Goal: Task Accomplishment & Management: Complete application form

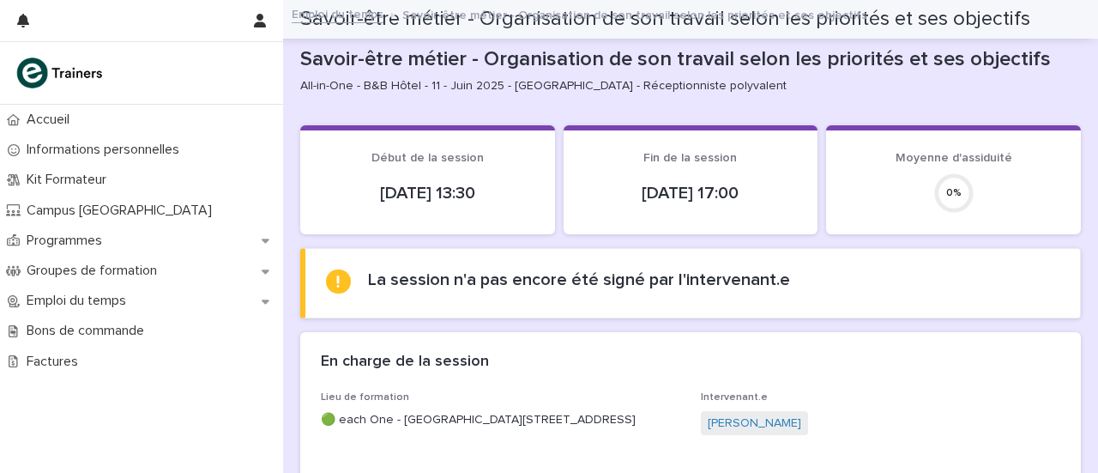
scroll to position [199, 0]
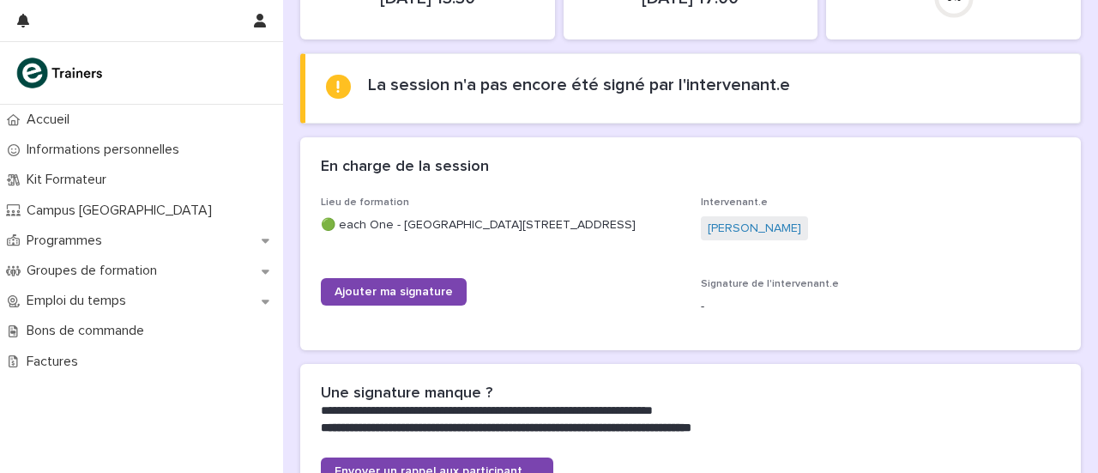
scroll to position [325, 0]
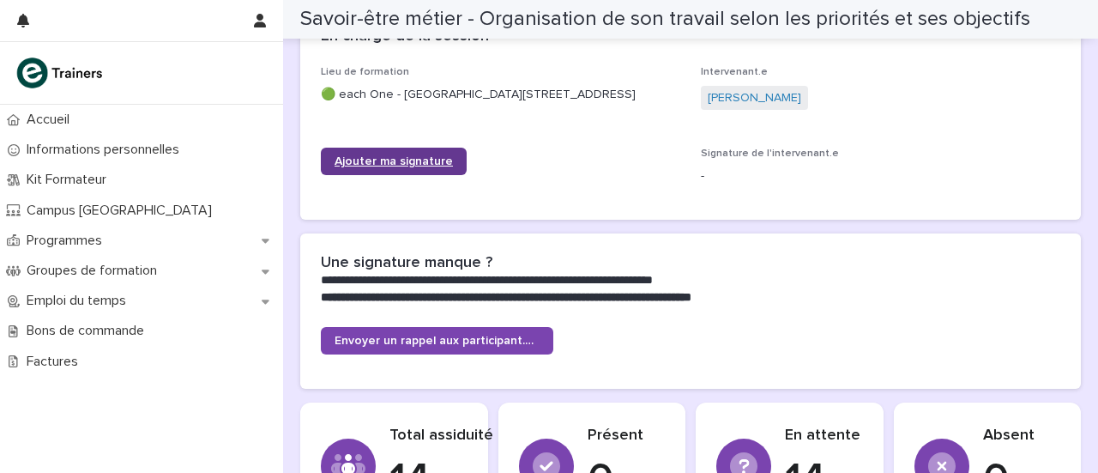
click at [406, 162] on span "Ajouter ma signature" at bounding box center [394, 161] width 118 height 12
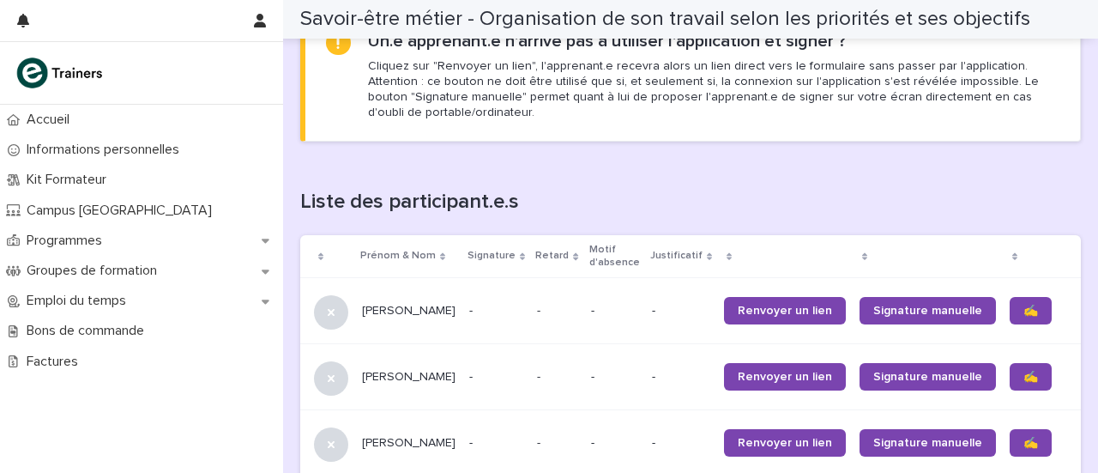
scroll to position [1081, 0]
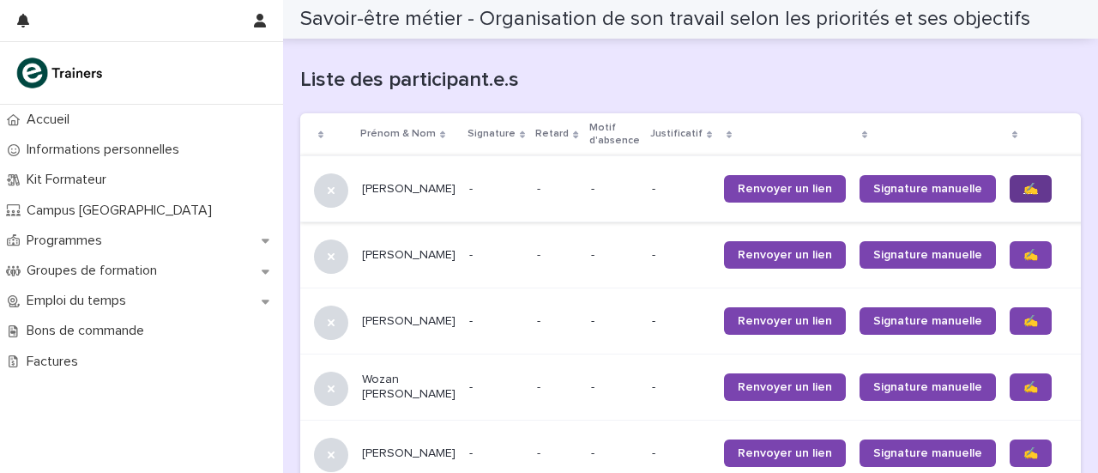
click at [1023, 191] on span "✍️" at bounding box center [1030, 189] width 15 height 12
click at [1010, 258] on link "✍️" at bounding box center [1031, 254] width 42 height 27
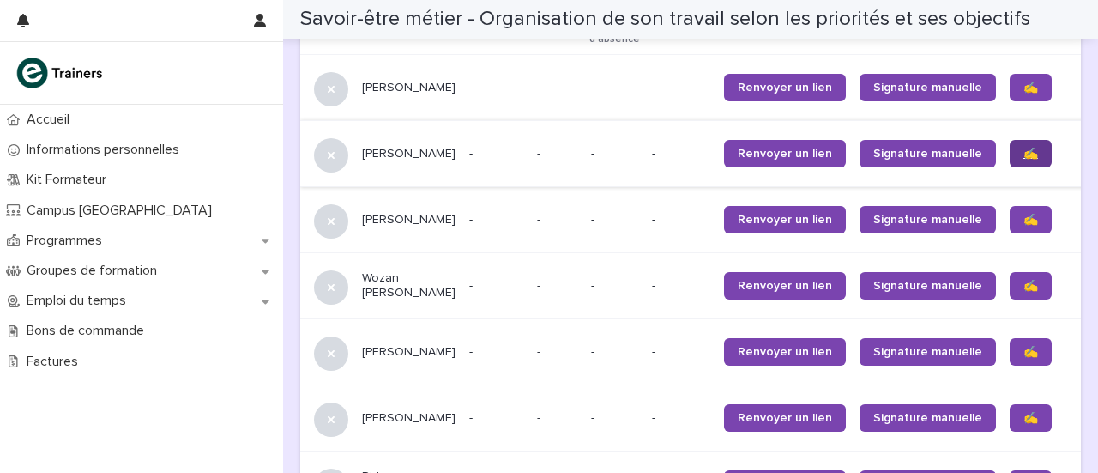
scroll to position [1198, 0]
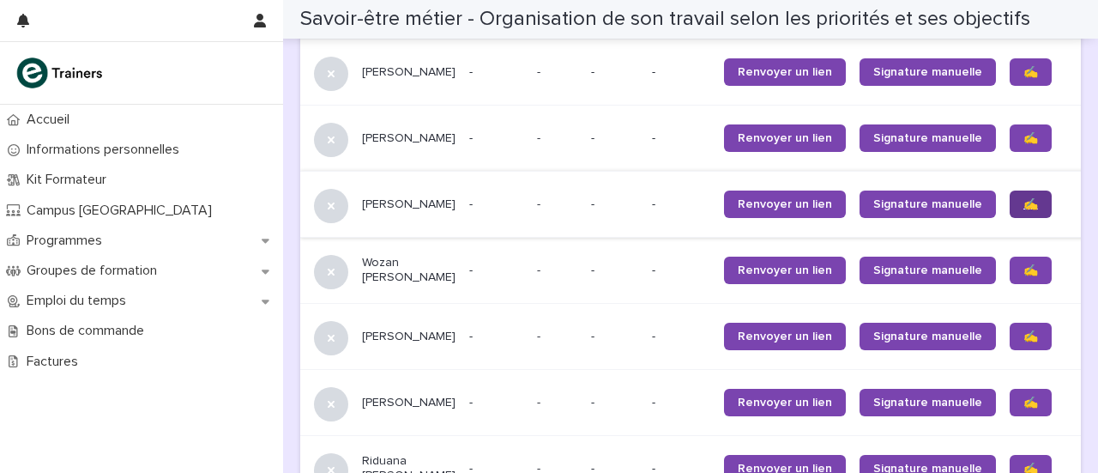
click at [1023, 210] on span "✍️" at bounding box center [1030, 204] width 15 height 12
click at [1023, 276] on span "✍️" at bounding box center [1030, 270] width 15 height 12
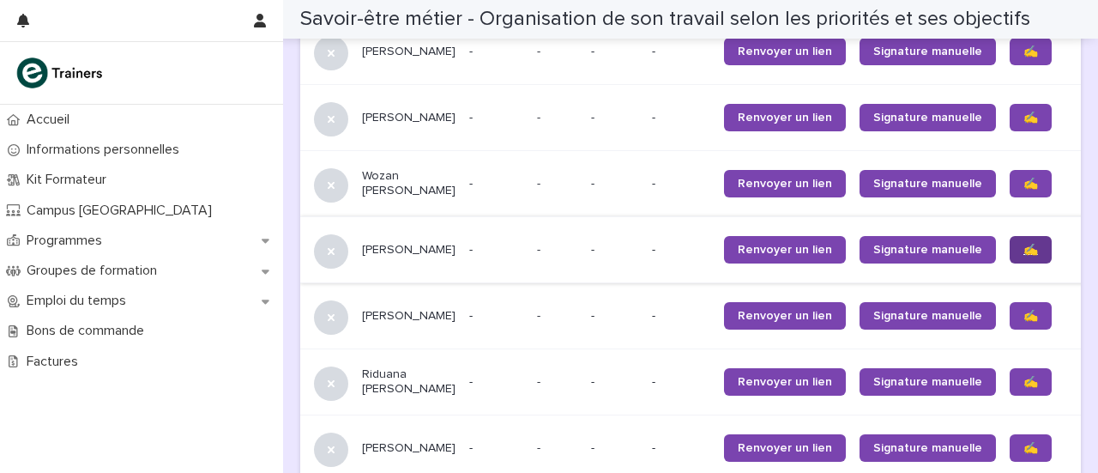
scroll to position [1311, 0]
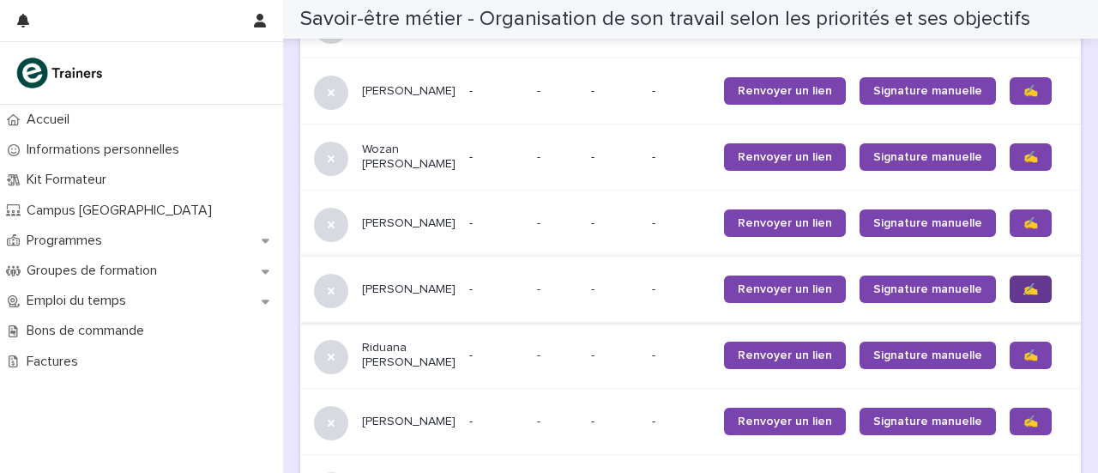
click at [1023, 295] on span "✍️" at bounding box center [1030, 289] width 15 height 12
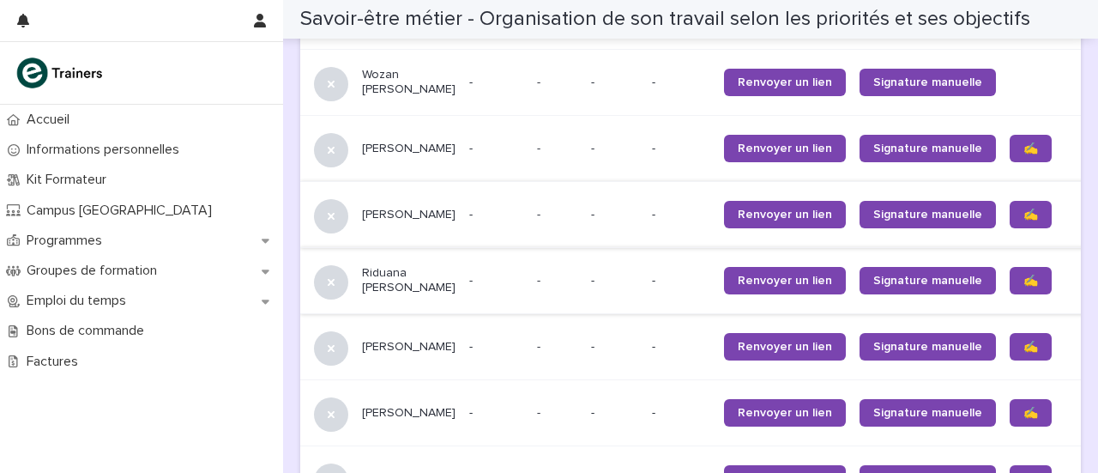
scroll to position [1397, 0]
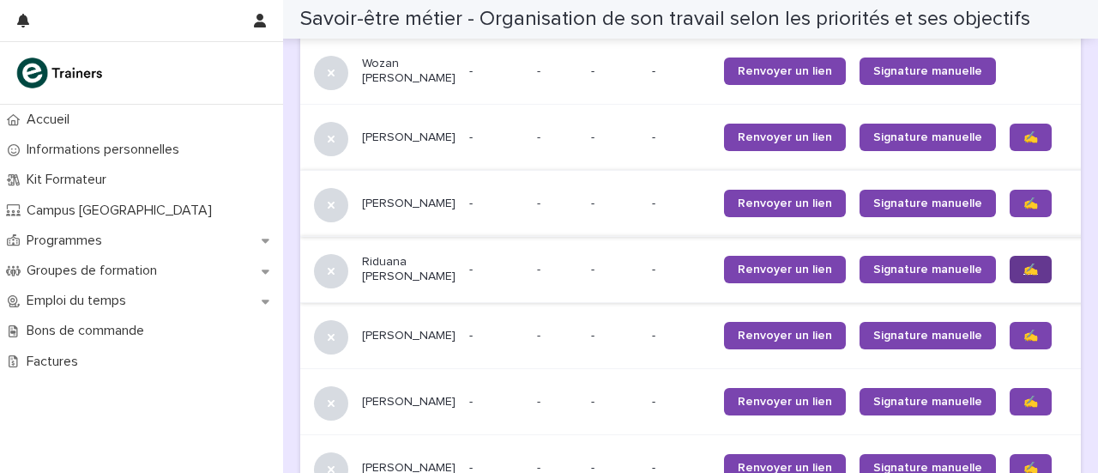
click at [1023, 275] on span "✍️" at bounding box center [1030, 269] width 15 height 12
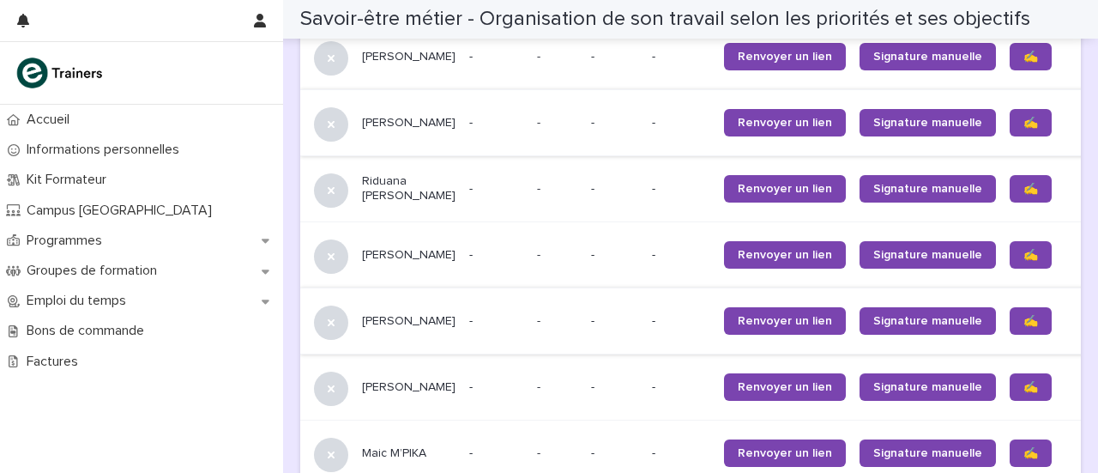
scroll to position [1479, 0]
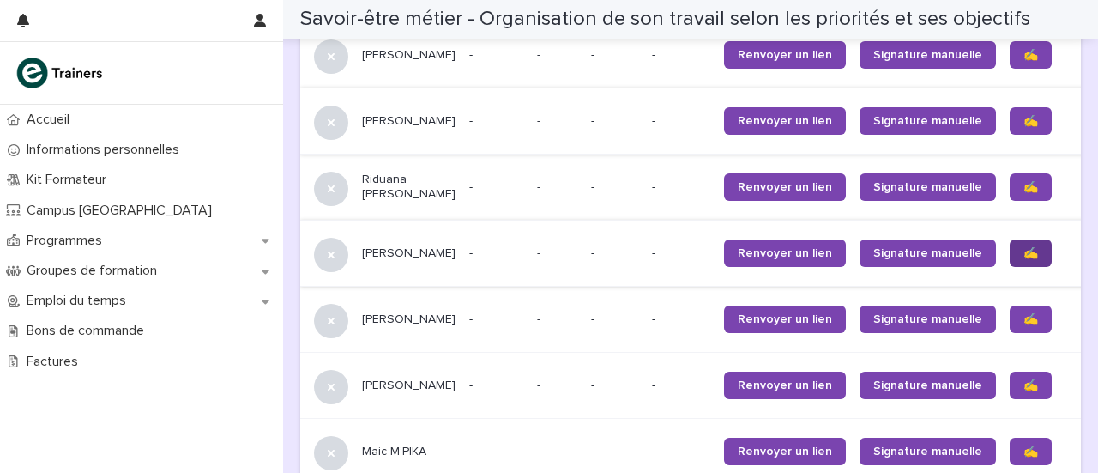
click at [1023, 259] on span "✍️" at bounding box center [1030, 253] width 15 height 12
click at [1023, 325] on span "✍️" at bounding box center [1030, 319] width 15 height 12
click at [1010, 399] on link "✍️" at bounding box center [1031, 384] width 42 height 27
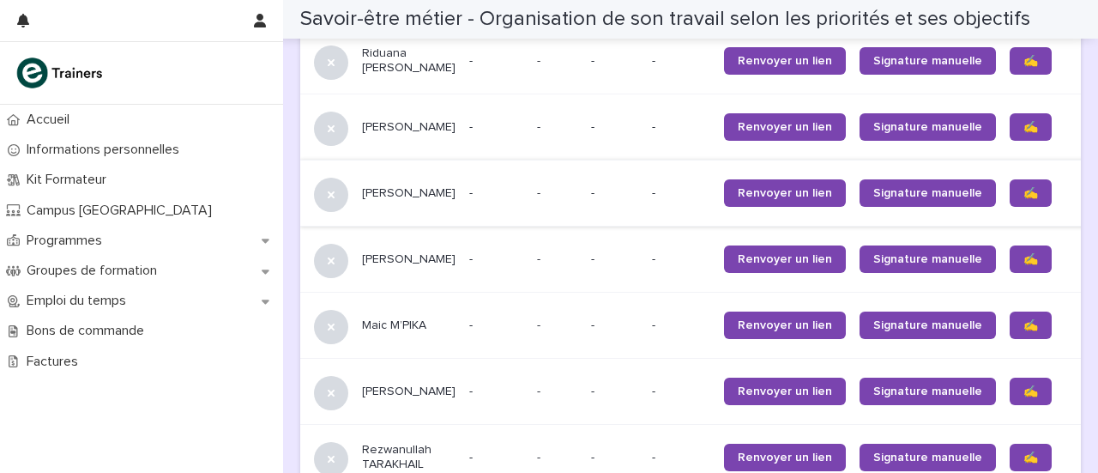
scroll to position [1651, 0]
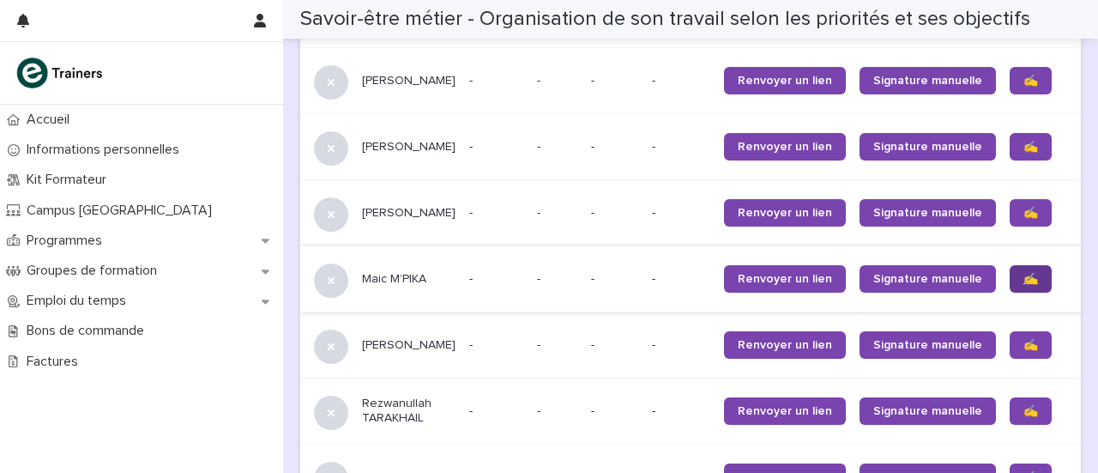
click at [1023, 285] on span "✍️" at bounding box center [1030, 279] width 15 height 12
click at [1023, 351] on span "✍️" at bounding box center [1030, 345] width 15 height 12
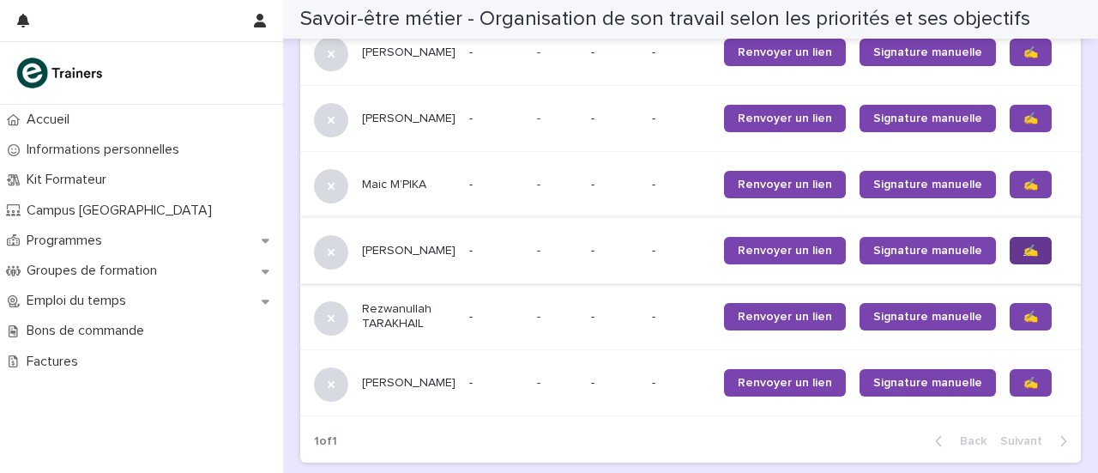
scroll to position [1746, 0]
click at [1023, 323] on span "✍️" at bounding box center [1030, 317] width 15 height 12
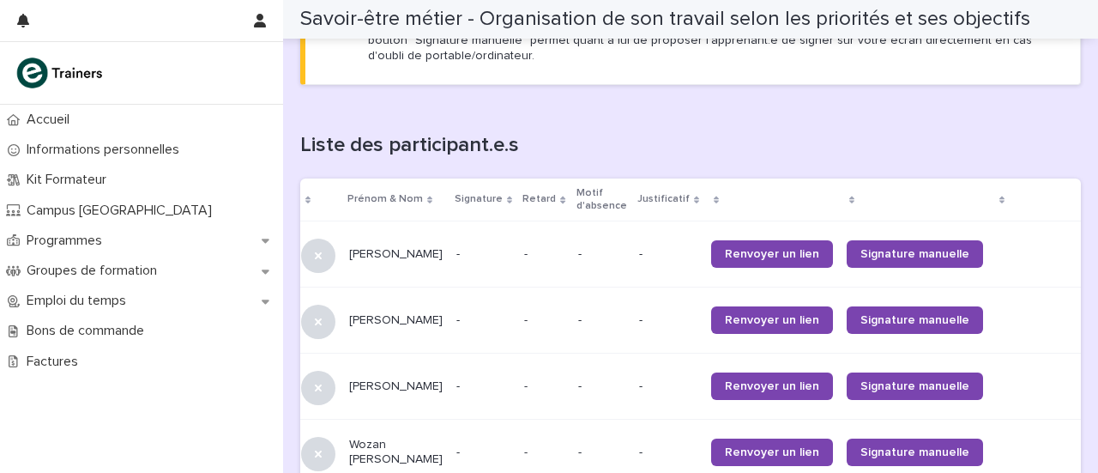
scroll to position [1014, 0]
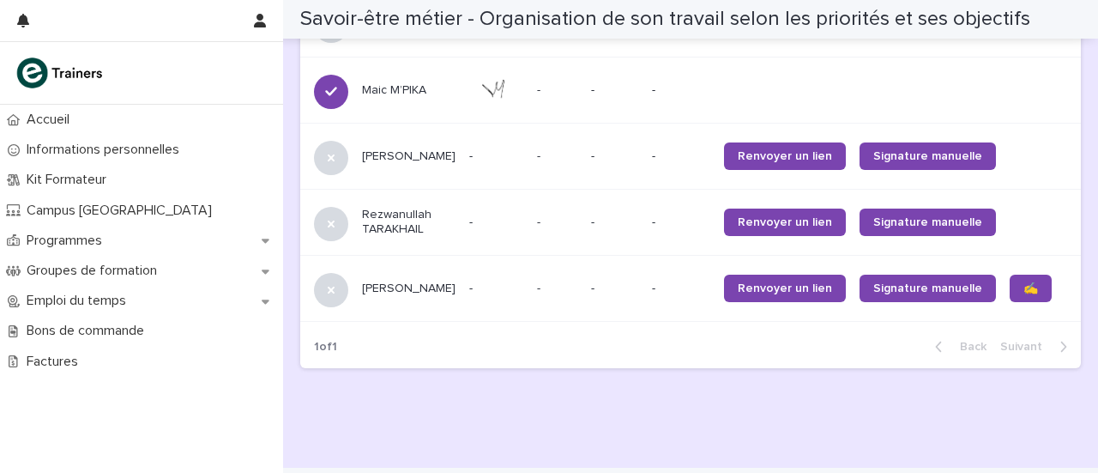
scroll to position [1838, 0]
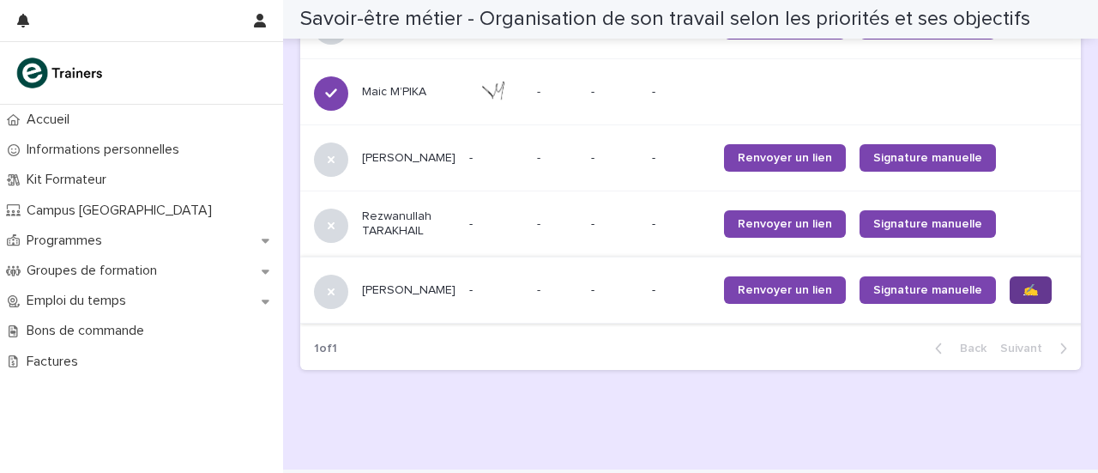
click at [1010, 304] on link "✍️" at bounding box center [1031, 289] width 42 height 27
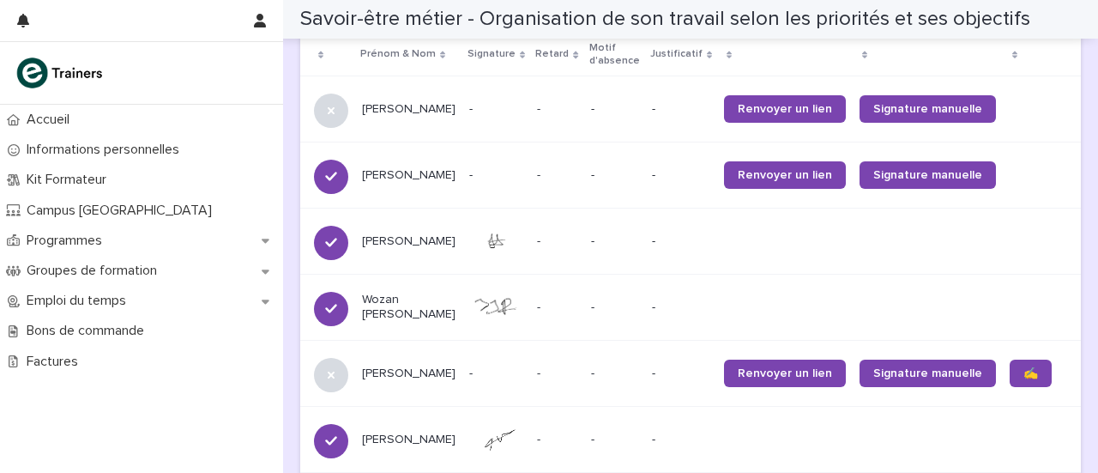
scroll to position [1213, 0]
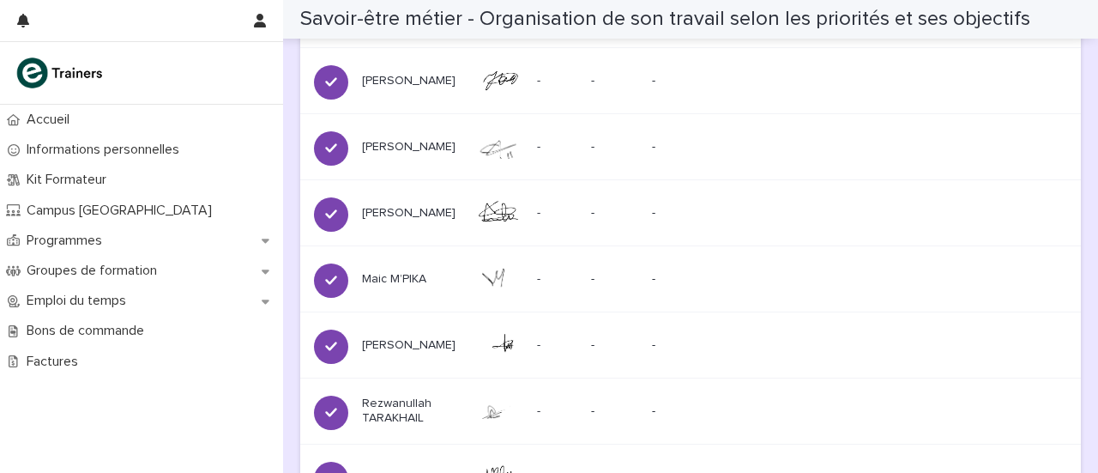
scroll to position [1672, 0]
